Goal: Obtain resource: Obtain resource

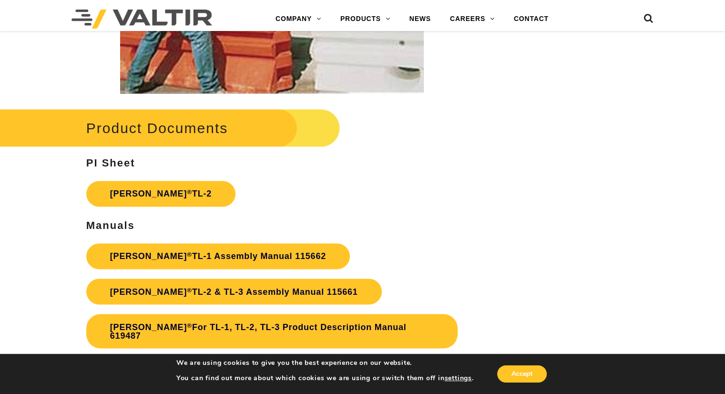
scroll to position [1573, 0]
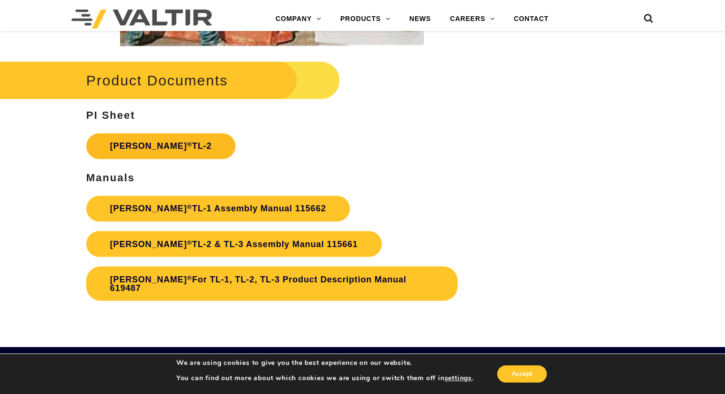
click at [156, 146] on link "Triton Barrier ® TL-2" at bounding box center [160, 146] width 149 height 26
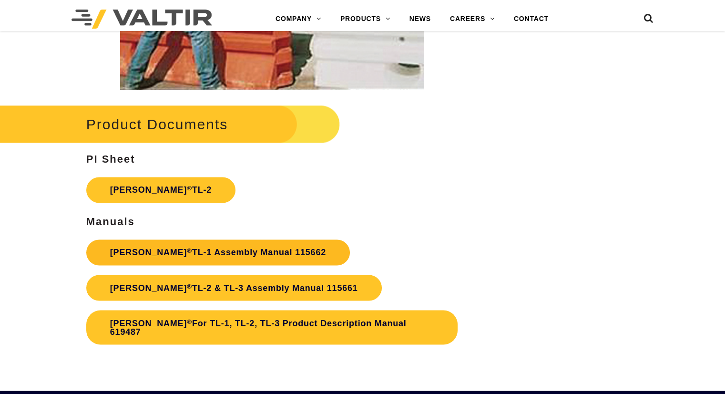
scroll to position [1573, 0]
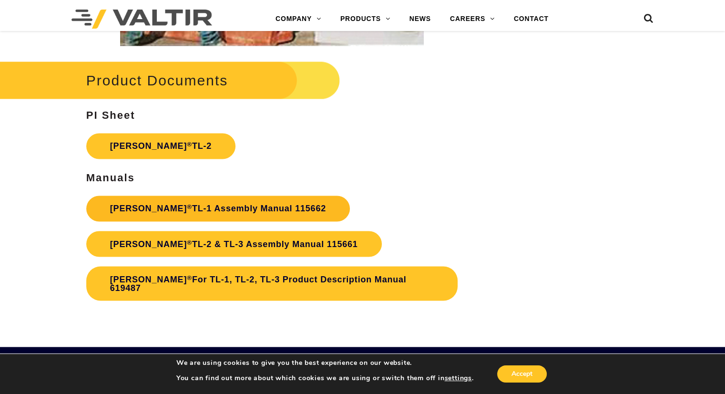
click at [258, 210] on link "Triton Barrier ® TL-1 Assembly Manual 115662" at bounding box center [218, 208] width 264 height 26
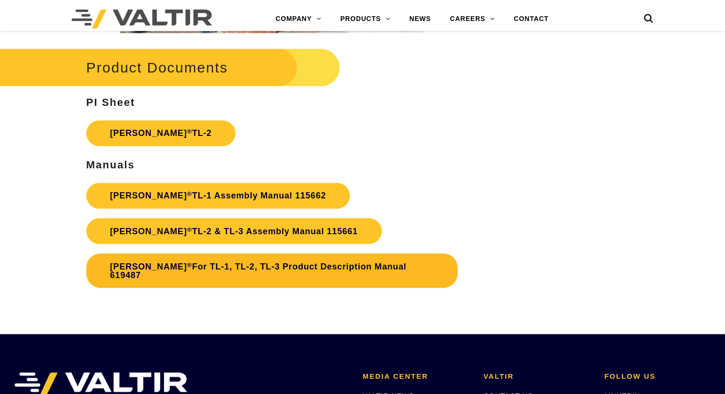
scroll to position [1573, 0]
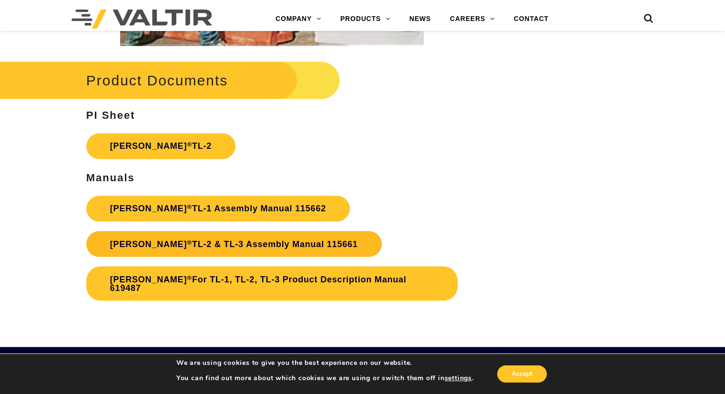
click at [261, 246] on link "Triton Barrier ® TL-2 & TL-3 Assembly Manual 115661" at bounding box center [234, 244] width 296 height 26
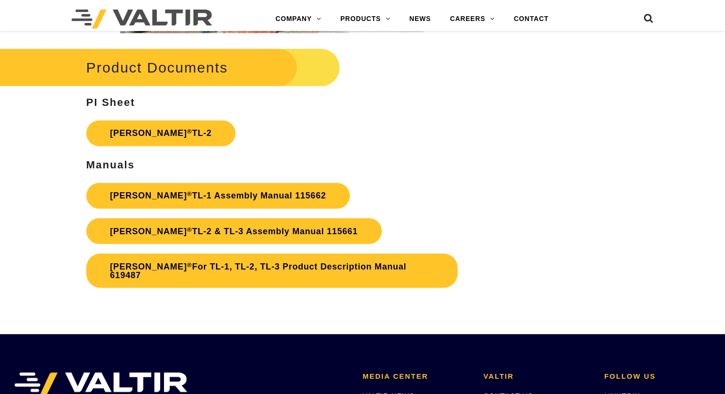
scroll to position [1573, 0]
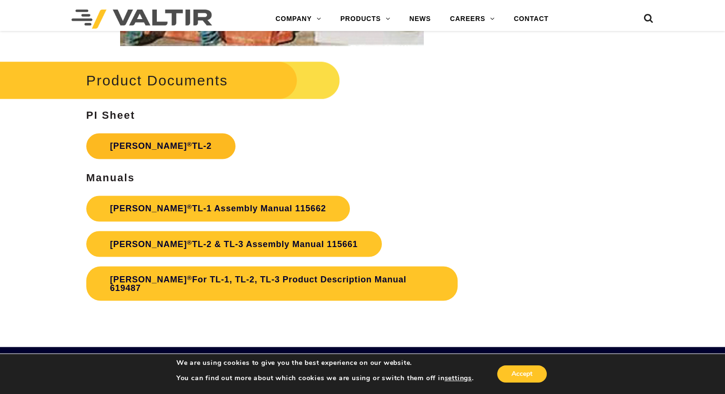
click at [187, 146] on link "Triton Barrier ® TL-2" at bounding box center [160, 146] width 149 height 26
